Goal: Download file/media

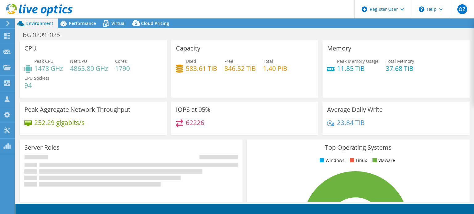
select select "USD"
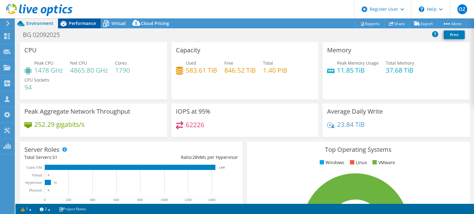
click at [86, 27] on div "Performance" at bounding box center [79, 24] width 43 height 10
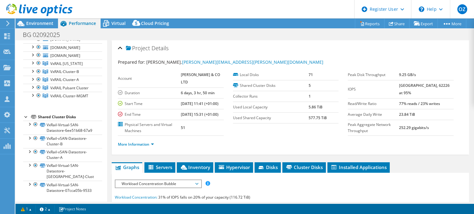
scroll to position [117, 0]
click at [32, 98] on div at bounding box center [32, 95] width 6 height 6
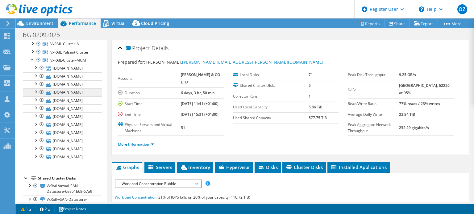
scroll to position [113, 0]
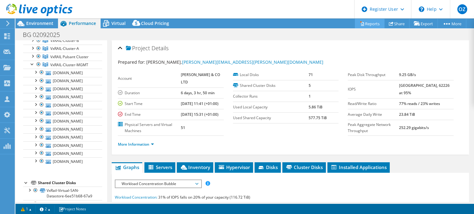
click at [372, 25] on link "Reports" at bounding box center [370, 24] width 30 height 10
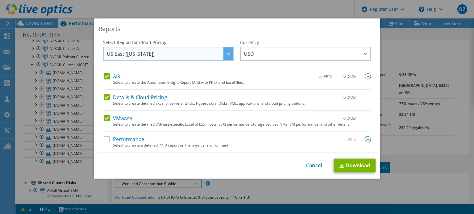
click at [152, 52] on span "US East ([US_STATE])" at bounding box center [170, 53] width 126 height 13
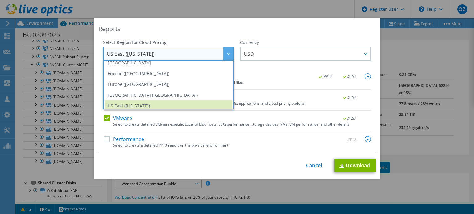
scroll to position [83, 0]
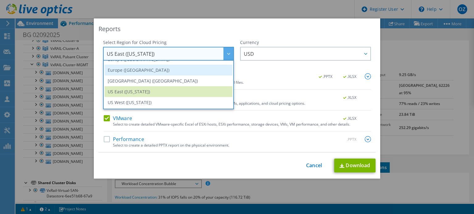
click at [161, 72] on li "Europe ([GEOGRAPHIC_DATA])" at bounding box center [169, 70] width 128 height 11
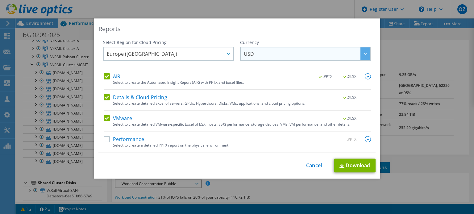
click at [264, 52] on span "USD" at bounding box center [307, 53] width 126 height 13
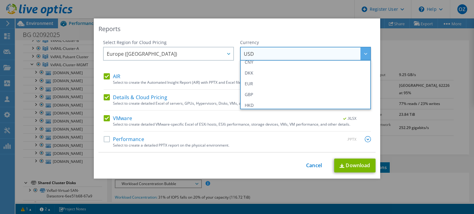
scroll to position [71, 0]
click at [266, 94] on li "GBP" at bounding box center [305, 93] width 128 height 11
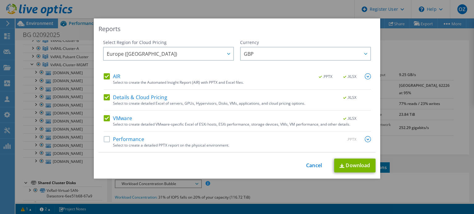
click at [104, 139] on label "Performance" at bounding box center [124, 139] width 40 height 6
click at [0, 0] on input "Performance" at bounding box center [0, 0] width 0 height 0
click at [336, 162] on link "Download" at bounding box center [354, 166] width 41 height 14
click at [311, 163] on link "Cancel" at bounding box center [314, 166] width 16 height 6
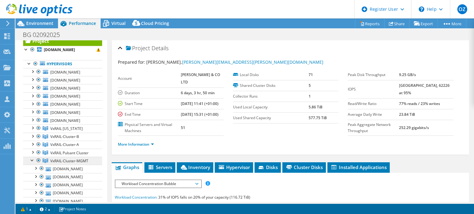
scroll to position [0, 0]
